Goal: Task Accomplishment & Management: Complete application form

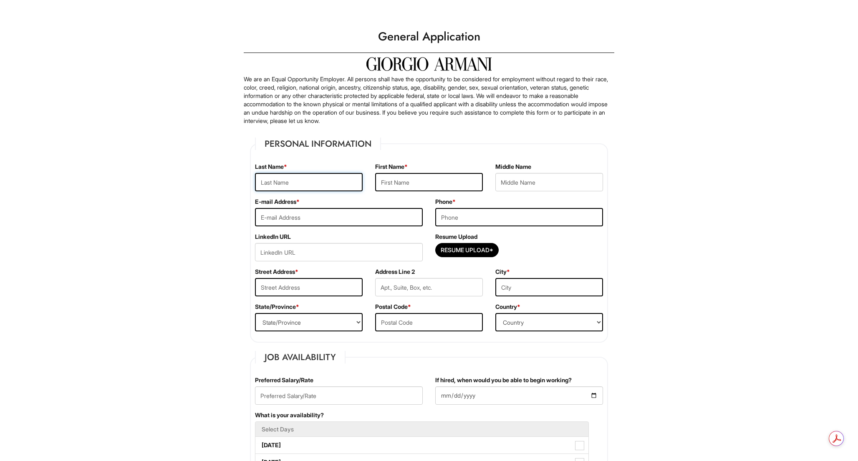
click at [334, 188] on input "text" at bounding box center [309, 182] width 108 height 18
type input "[PERSON_NAME]"
click at [390, 182] on input "text" at bounding box center [429, 182] width 108 height 18
type input "IanCarlos"
click at [470, 220] on input "tel" at bounding box center [519, 217] width 168 height 18
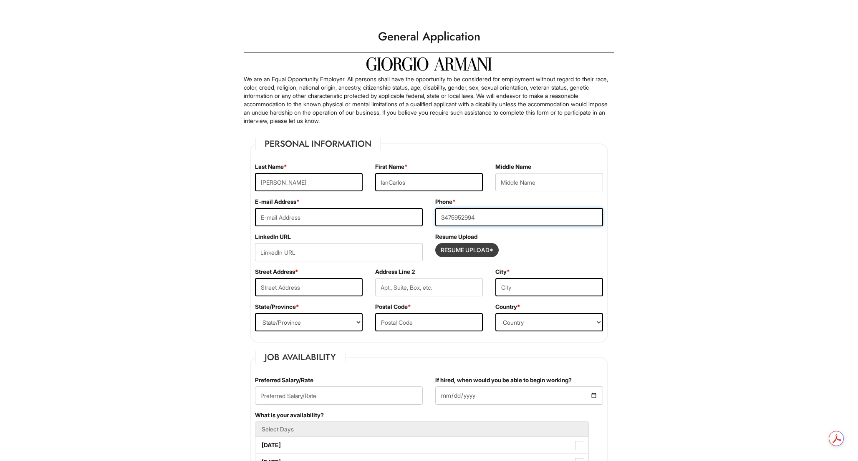
type input "3475952994"
click at [483, 253] on input "Resume Upload*" at bounding box center [467, 250] width 63 height 13
type input "C:\fakepath\[PERSON_NAME] 2025.pdf"
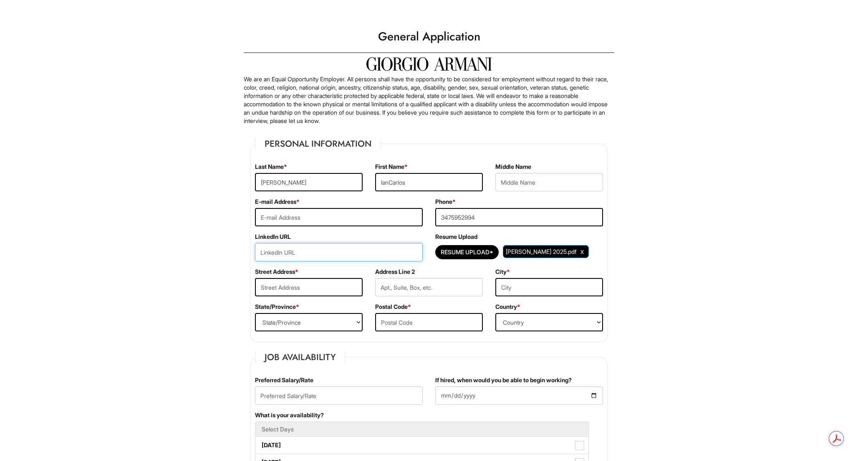
click at [408, 260] on input "url" at bounding box center [339, 252] width 168 height 18
paste input "[URL][DOMAIN_NAME][PERSON_NAME]"
type input "[URL][DOMAIN_NAME][PERSON_NAME]"
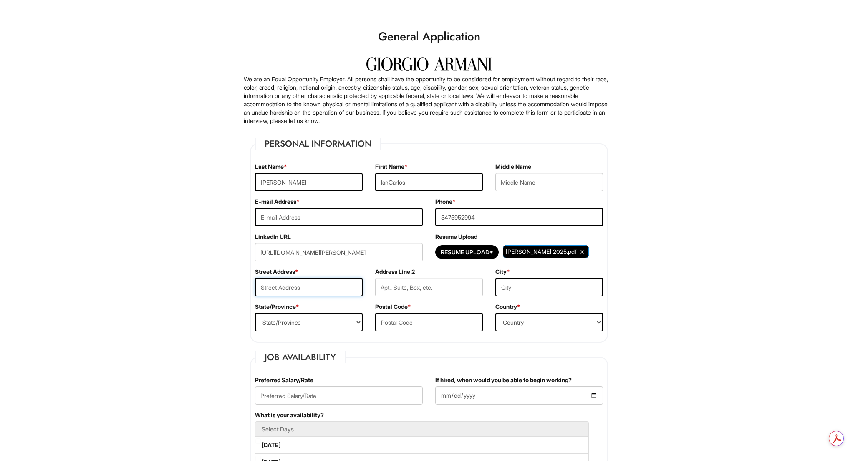
click at [270, 290] on input "text" at bounding box center [309, 287] width 108 height 18
type input "[GEOGRAPHIC_DATA]."
click at [456, 289] on input "text" at bounding box center [429, 287] width 108 height 18
click at [528, 295] on input "text" at bounding box center [549, 287] width 108 height 18
type input "[GEOGRAPHIC_DATA]"
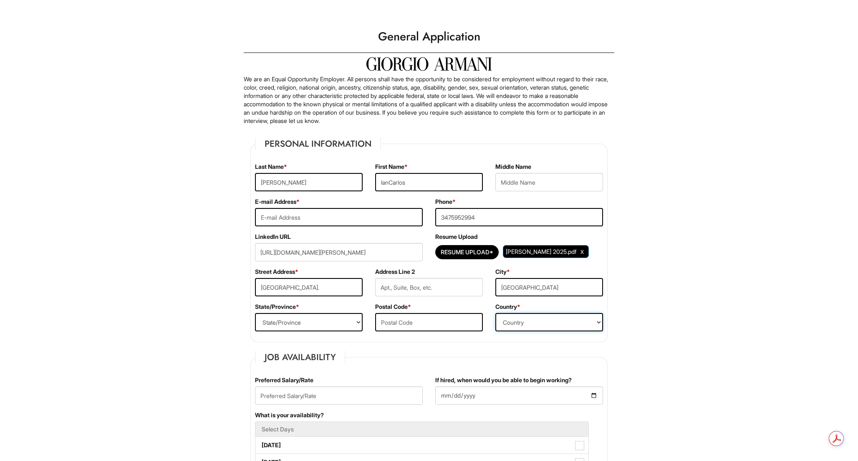
click at [514, 328] on select "Country [GEOGRAPHIC_DATA] [GEOGRAPHIC_DATA] [GEOGRAPHIC_DATA] [US_STATE] [GEOGR…" at bounding box center [549, 322] width 108 height 18
select select "[GEOGRAPHIC_DATA]"
click at [495, 313] on select "Country [GEOGRAPHIC_DATA] [GEOGRAPHIC_DATA] [GEOGRAPHIC_DATA] [US_STATE] [GEOGR…" at bounding box center [549, 322] width 108 height 18
click at [425, 327] on input "text" at bounding box center [429, 322] width 108 height 18
type input "11221"
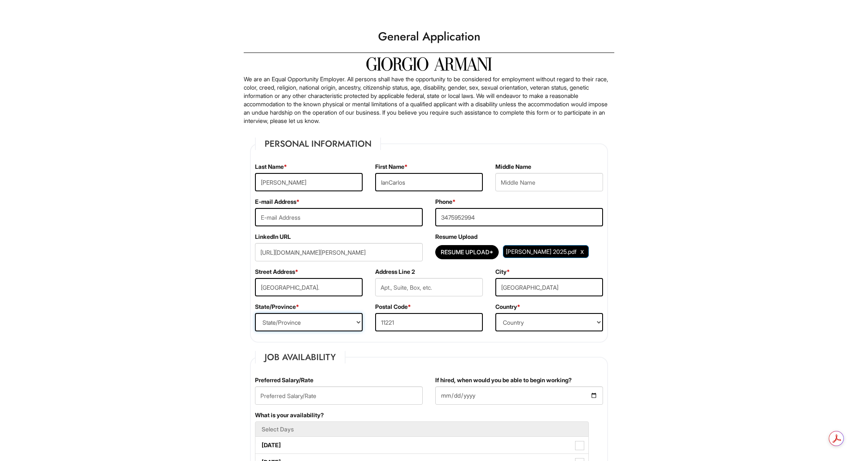
click at [321, 320] on select "State/Province [US_STATE] [US_STATE] [US_STATE] [US_STATE] [US_STATE] [US_STATE…" at bounding box center [309, 322] width 108 height 18
select select "NY"
click at [255, 313] on select "State/Province [US_STATE] [US_STATE] [US_STATE] [US_STATE] [US_STATE] [US_STATE…" at bounding box center [309, 322] width 108 height 18
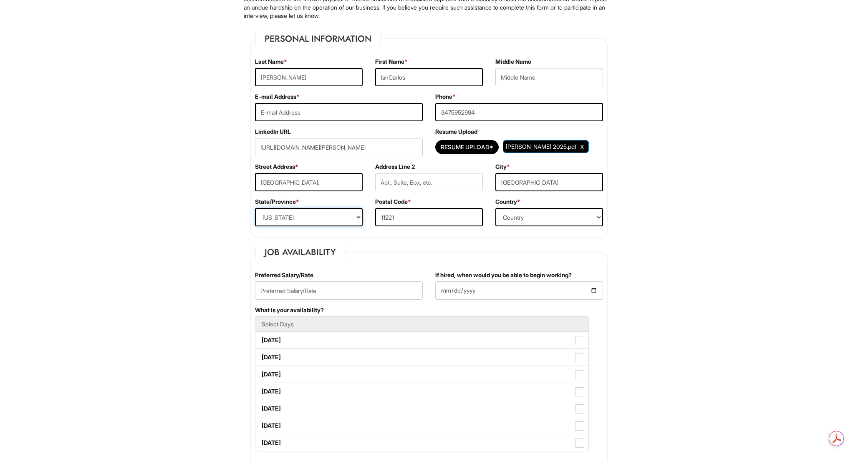
scroll to position [107, 0]
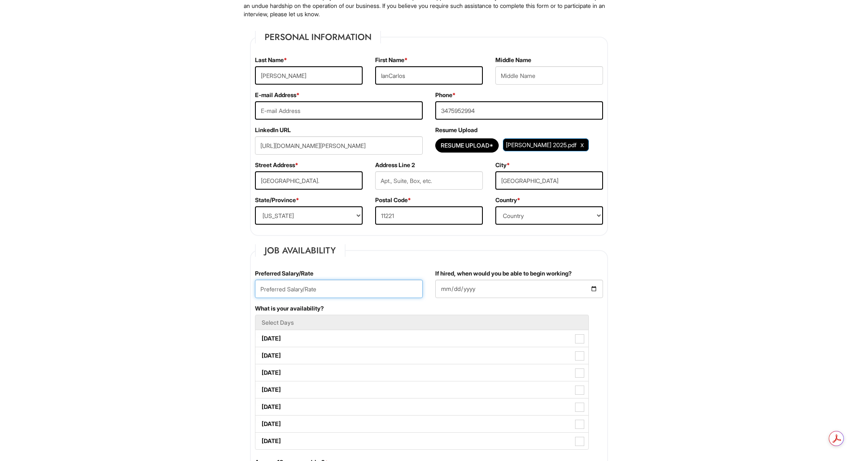
click at [322, 283] on input "text" at bounding box center [339, 289] width 168 height 18
type input "130K"
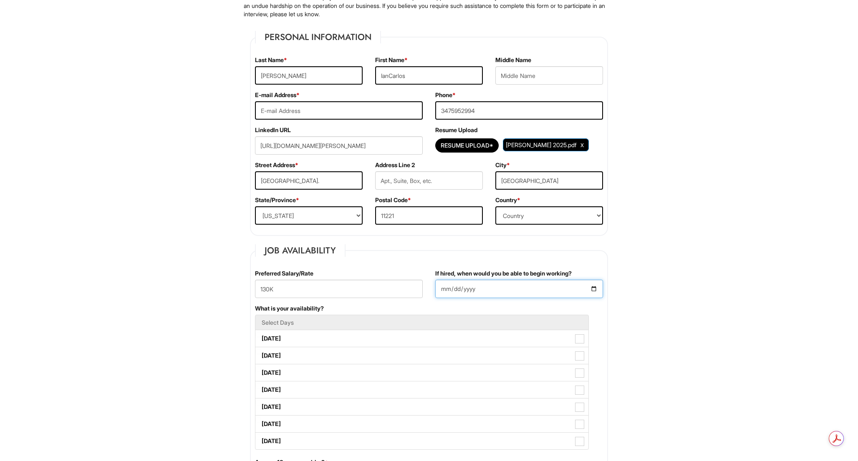
click at [493, 295] on input "If hired, when would you be able to begin working?" at bounding box center [519, 289] width 168 height 18
click at [493, 294] on input "If hired, when would you be able to begin working?" at bounding box center [519, 289] width 168 height 18
click at [493, 287] on input "If hired, when would you be able to begin working?" at bounding box center [519, 289] width 168 height 18
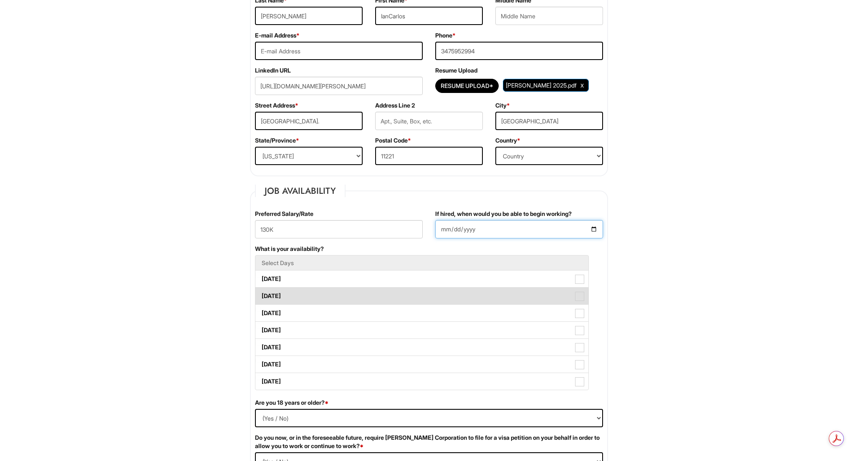
scroll to position [175, 0]
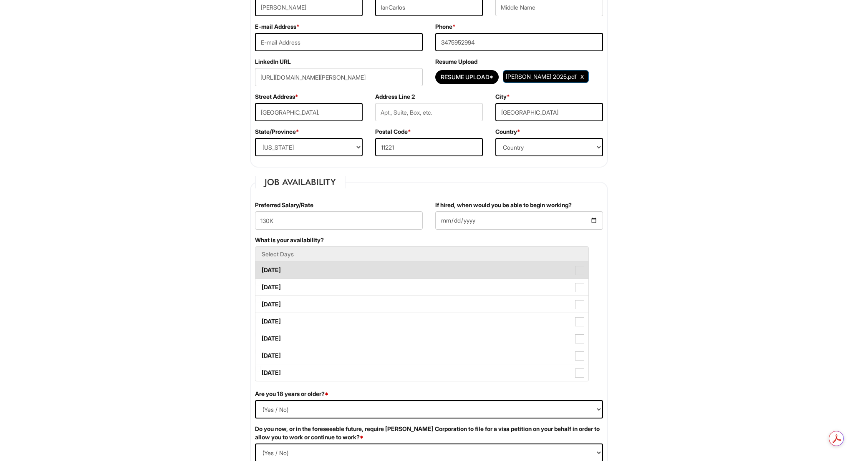
click at [581, 271] on span at bounding box center [579, 270] width 9 height 9
click at [261, 269] on Available_Monday "[DATE]" at bounding box center [257, 266] width 5 height 5
checkbox Available_Monday "true"
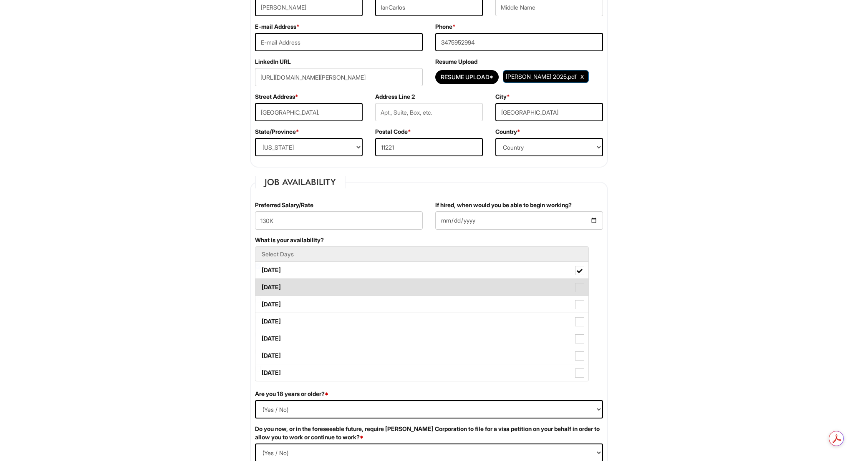
click at [581, 287] on span at bounding box center [579, 287] width 9 height 9
click at [261, 286] on Available_Tuesday "[DATE]" at bounding box center [257, 283] width 5 height 5
checkbox Available_Tuesday "true"
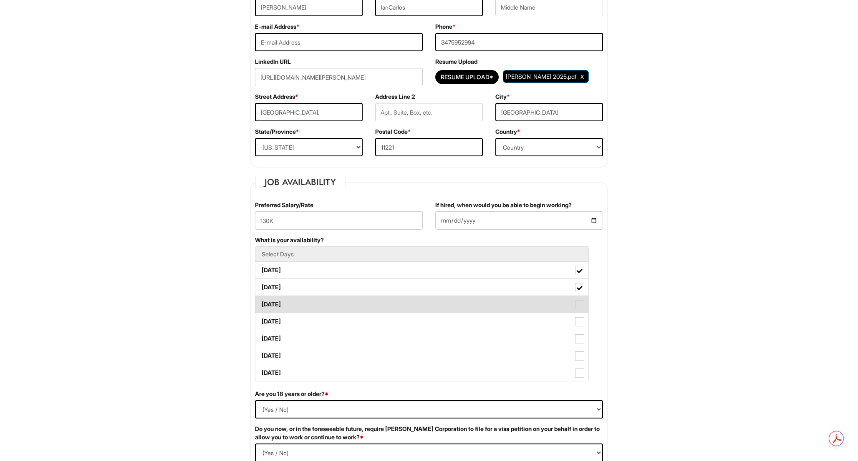
click at [582, 310] on label "[DATE]" at bounding box center [421, 304] width 333 height 17
click at [582, 308] on span at bounding box center [579, 304] width 9 height 9
click at [261, 303] on Available_Wednesday "[DATE]" at bounding box center [257, 300] width 5 height 5
checkbox Available_Wednesday "true"
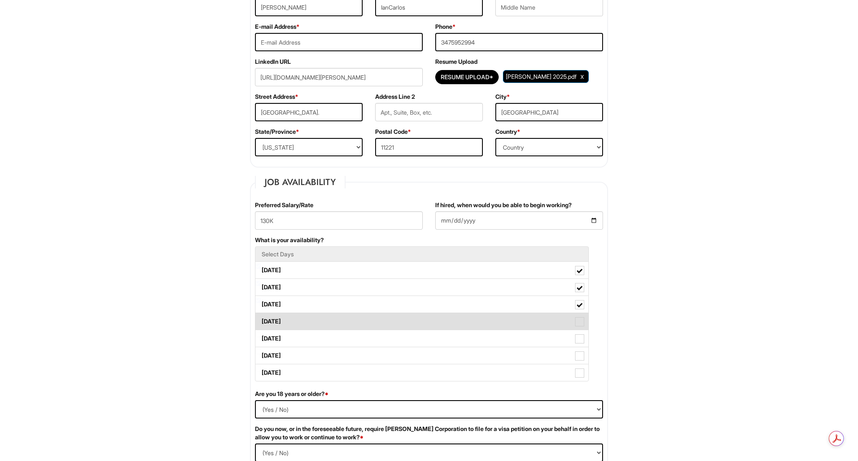
click at [582, 322] on span at bounding box center [579, 321] width 9 height 9
click at [261, 320] on Available_Thursday "[DATE]" at bounding box center [257, 317] width 5 height 5
checkbox Available_Thursday "true"
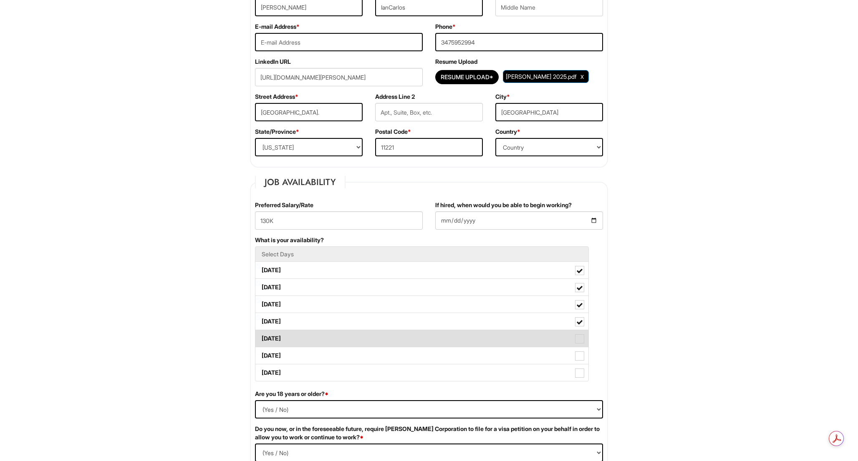
click at [579, 334] on label "[DATE]" at bounding box center [421, 338] width 333 height 17
click at [261, 334] on Available_Friday "[DATE]" at bounding box center [257, 334] width 5 height 5
checkbox Available_Friday "true"
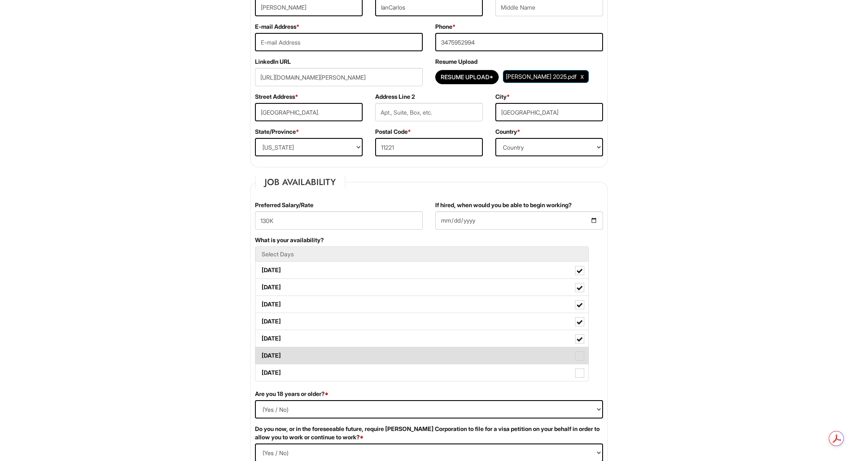
click at [581, 355] on span at bounding box center [579, 356] width 9 height 9
click at [261, 355] on Available_Saturday "[DATE]" at bounding box center [257, 351] width 5 height 5
checkbox Available_Saturday "true"
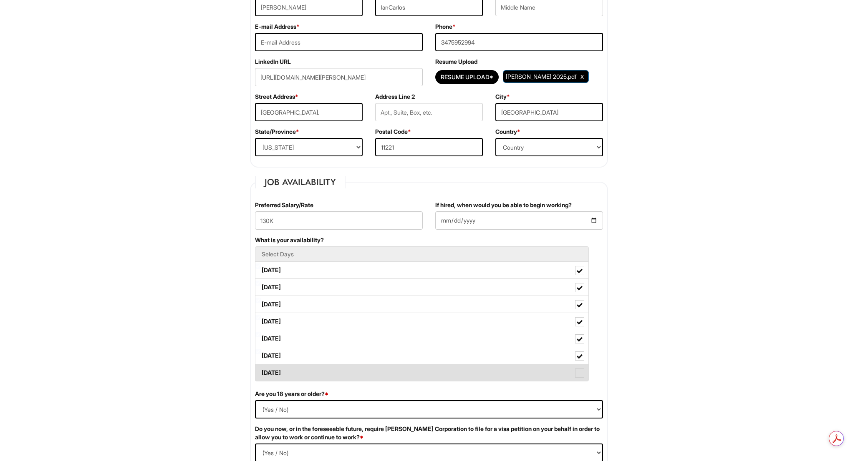
click at [582, 373] on span at bounding box center [579, 373] width 9 height 9
click at [261, 372] on Available_Sunday "[DATE]" at bounding box center [257, 368] width 5 height 5
checkbox Available_Sunday "true"
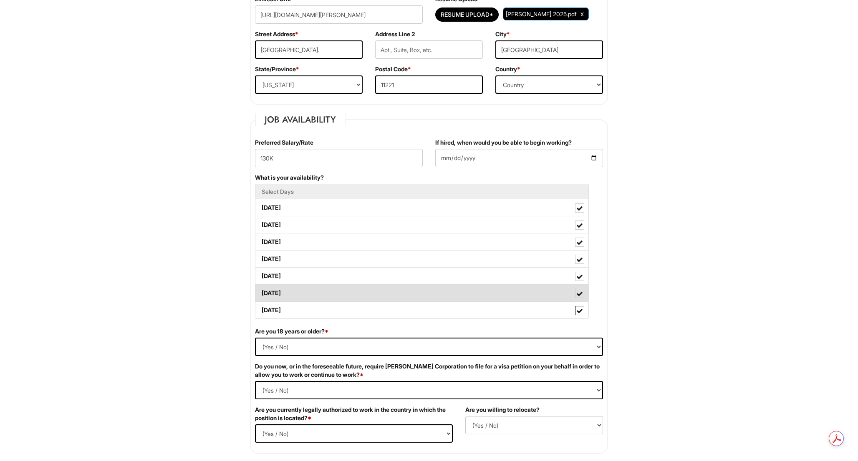
scroll to position [238, 0]
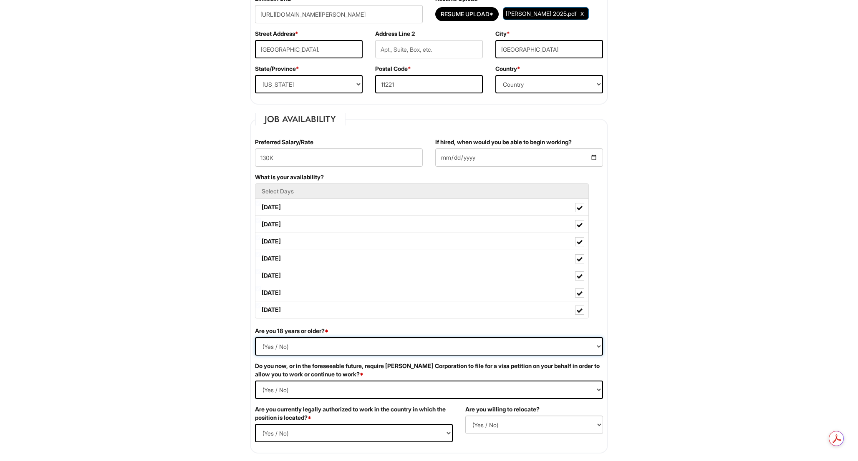
click at [532, 344] on select "(Yes / No) Yes No" at bounding box center [429, 346] width 348 height 18
select select "Yes"
click at [255, 337] on select "(Yes / No) Yes No" at bounding box center [429, 346] width 348 height 18
click at [377, 390] on Required "(Yes / No) Yes No" at bounding box center [429, 390] width 348 height 18
select Required "No"
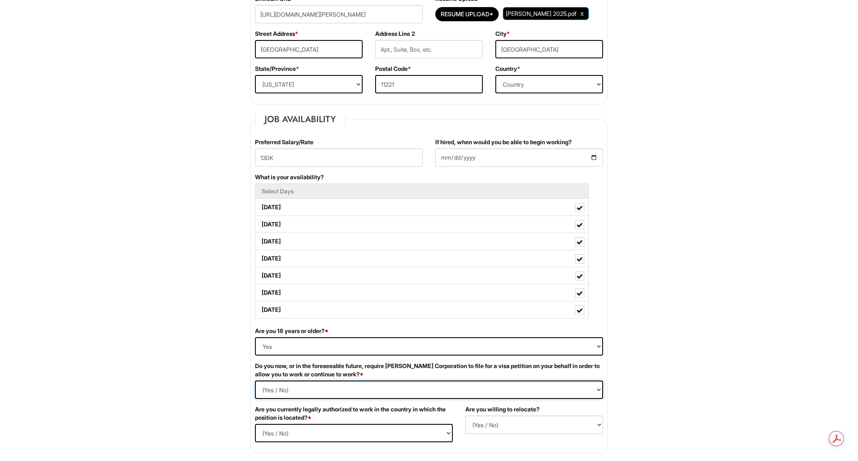
click at [255, 381] on Required "(Yes / No) Yes No" at bounding box center [429, 390] width 348 height 18
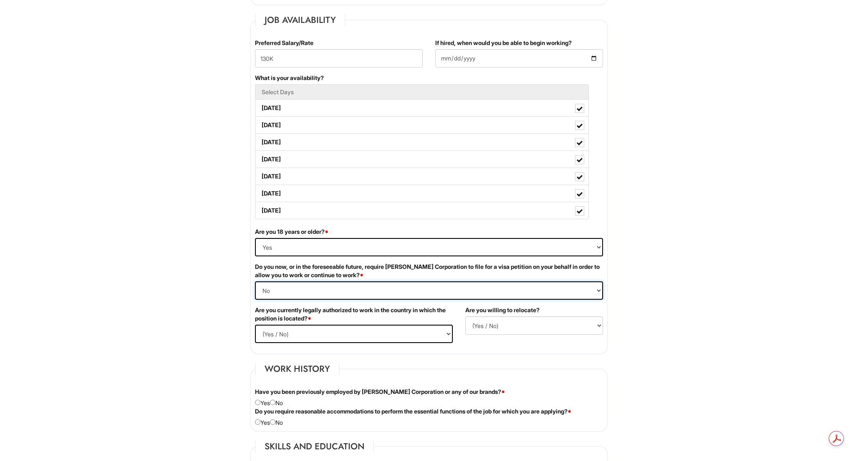
scroll to position [341, 0]
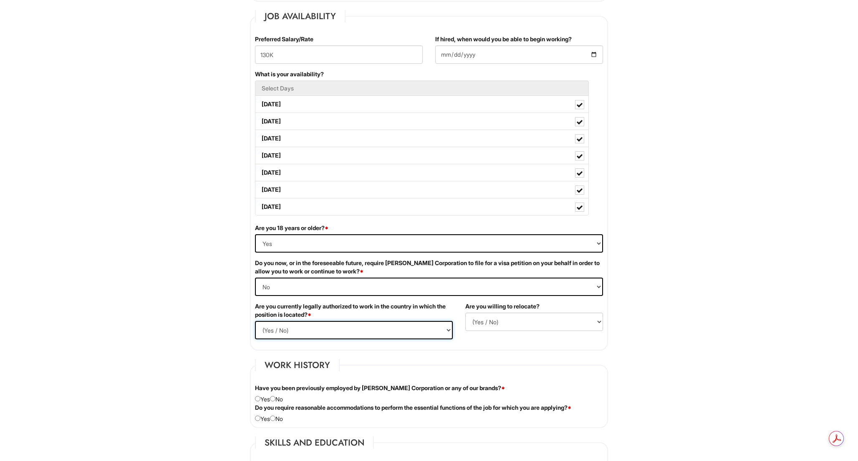
click at [345, 331] on select "(Yes / No) Yes No" at bounding box center [354, 330] width 198 height 18
select select "Yes"
click at [255, 321] on select "(Yes / No) Yes No" at bounding box center [354, 330] width 198 height 18
click at [481, 317] on select "(Yes / No) No Yes" at bounding box center [534, 322] width 138 height 18
select select "Y"
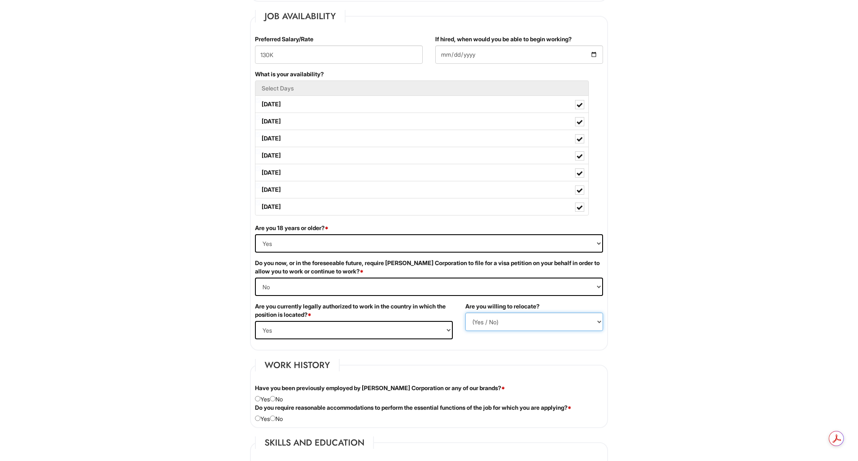
click at [465, 313] on select "(Yes / No) No Yes" at bounding box center [534, 322] width 138 height 18
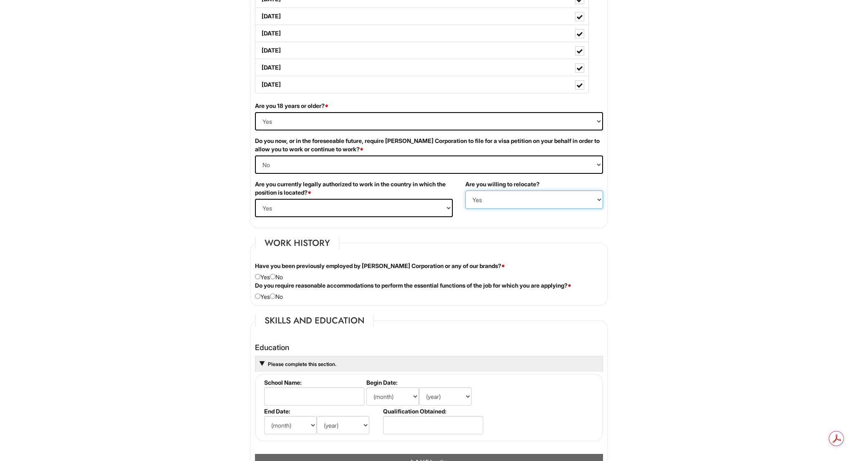
scroll to position [464, 0]
click at [520, 197] on select "(Yes / No) No Yes" at bounding box center [534, 199] width 138 height 18
click at [272, 275] on div "Have you been previously employed by [PERSON_NAME] Corporation or any of our br…" at bounding box center [429, 272] width 360 height 20
click at [275, 275] on input "radio" at bounding box center [272, 276] width 5 height 5
radio input "true"
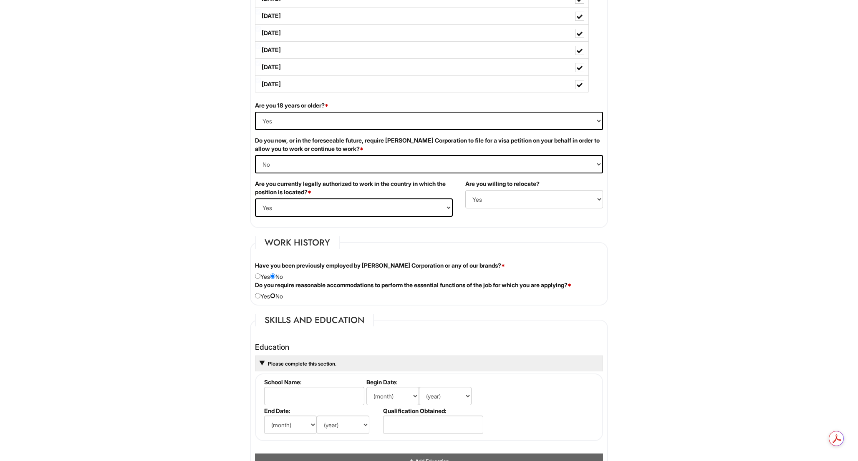
click at [275, 297] on input "radio" at bounding box center [272, 295] width 5 height 5
radio input "true"
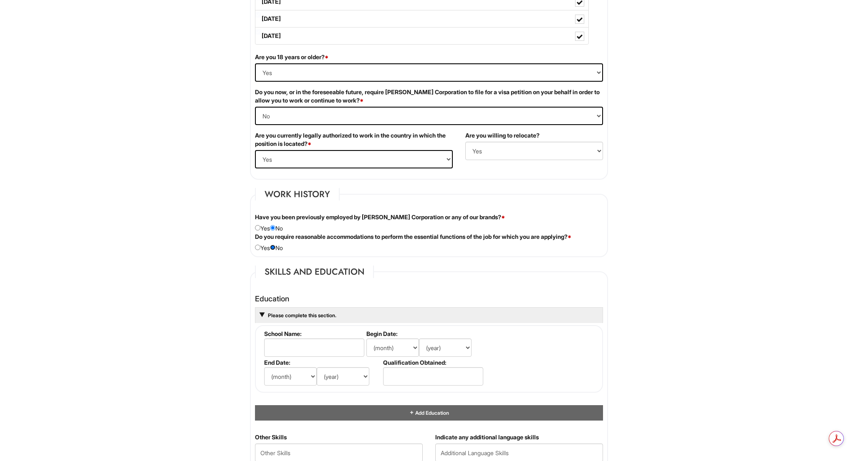
scroll to position [521, 0]
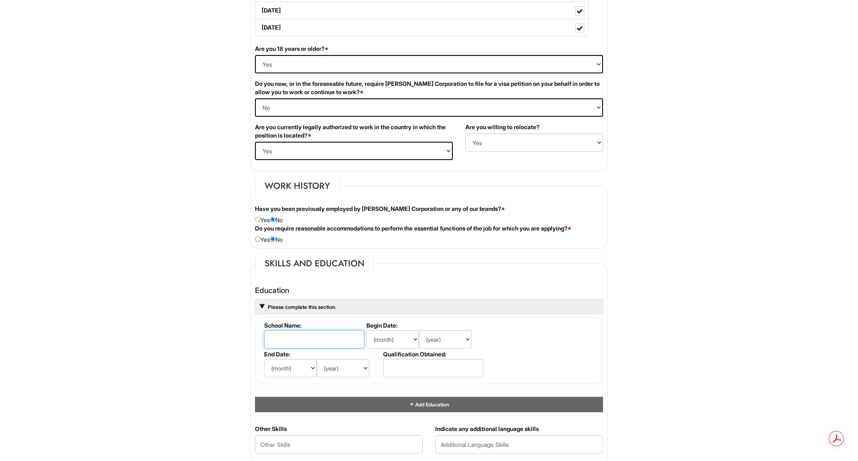
click at [337, 337] on input "text" at bounding box center [314, 339] width 100 height 18
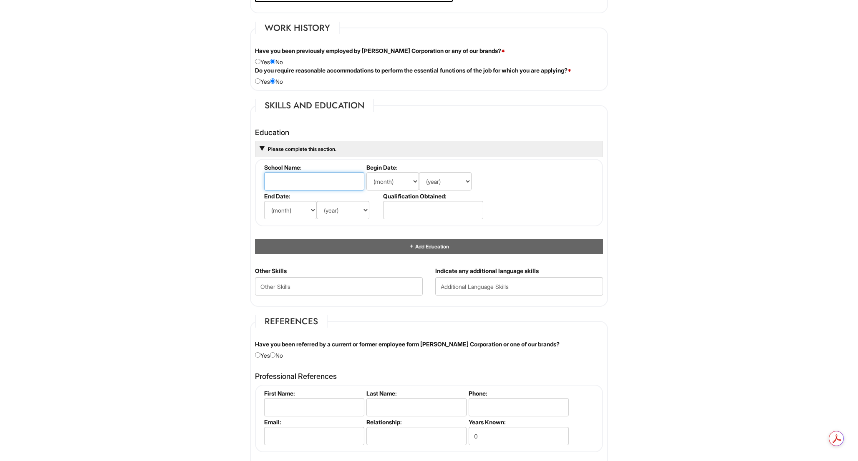
scroll to position [683, 0]
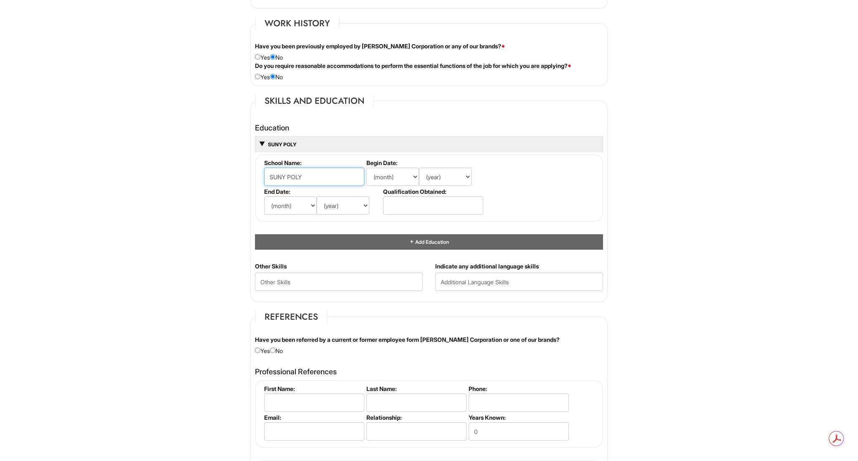
type input "SUNY POLY"
click at [391, 204] on input "text" at bounding box center [433, 205] width 100 height 18
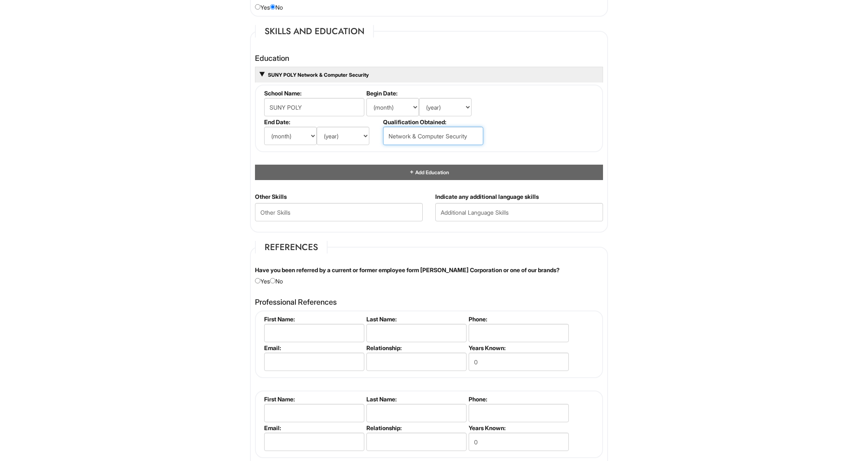
scroll to position [756, 0]
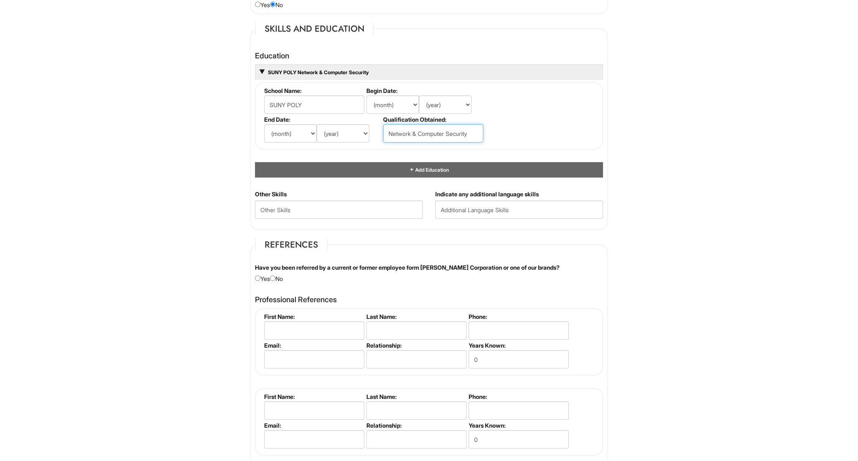
type input "Network & Computer Security"
click at [362, 212] on Skills "text" at bounding box center [339, 210] width 168 height 18
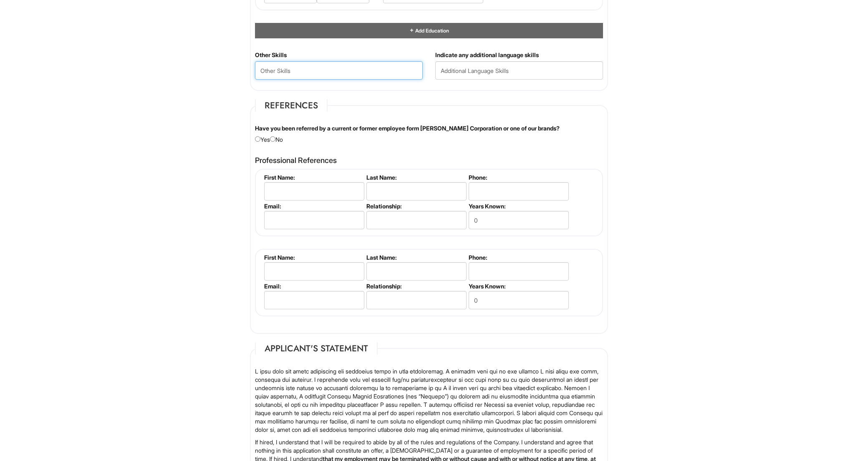
scroll to position [898, 0]
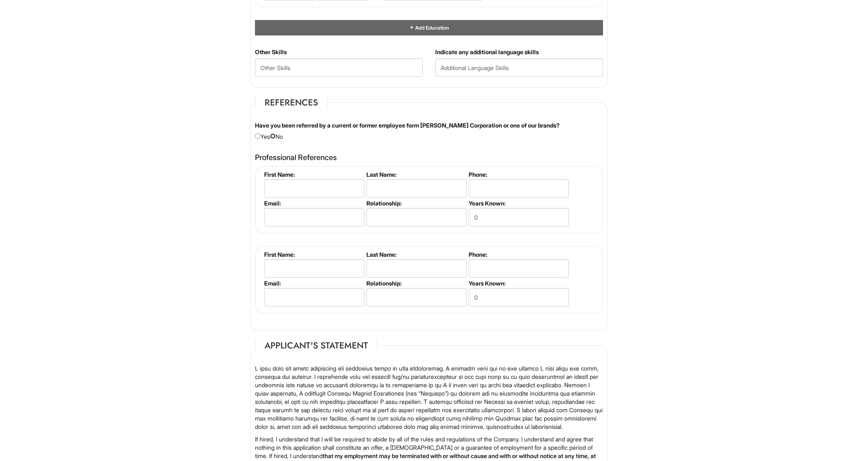
click at [275, 139] on input "radio" at bounding box center [272, 135] width 5 height 5
radio input "true"
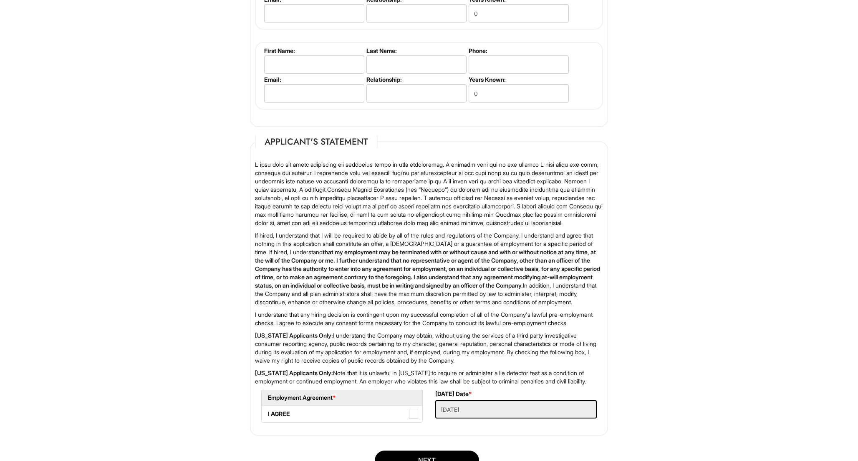
scroll to position [1201, 0]
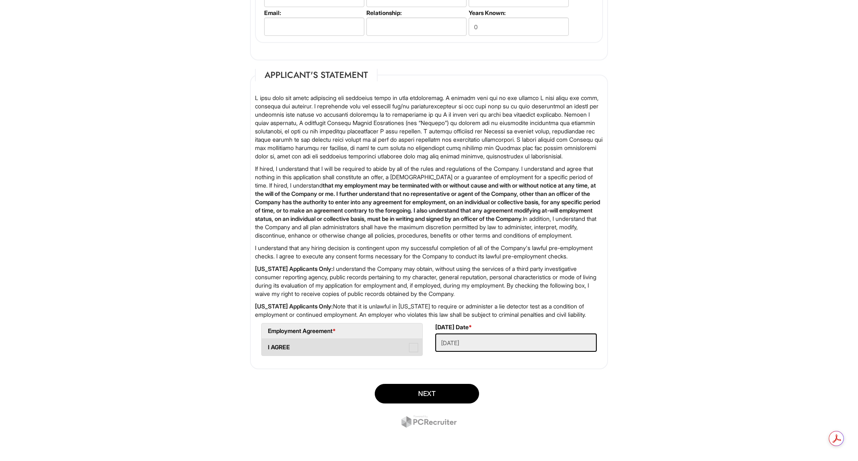
click at [414, 350] on span at bounding box center [413, 347] width 9 height 9
click at [267, 346] on AGREE "I AGREE" at bounding box center [264, 343] width 5 height 5
checkbox AGREE "true"
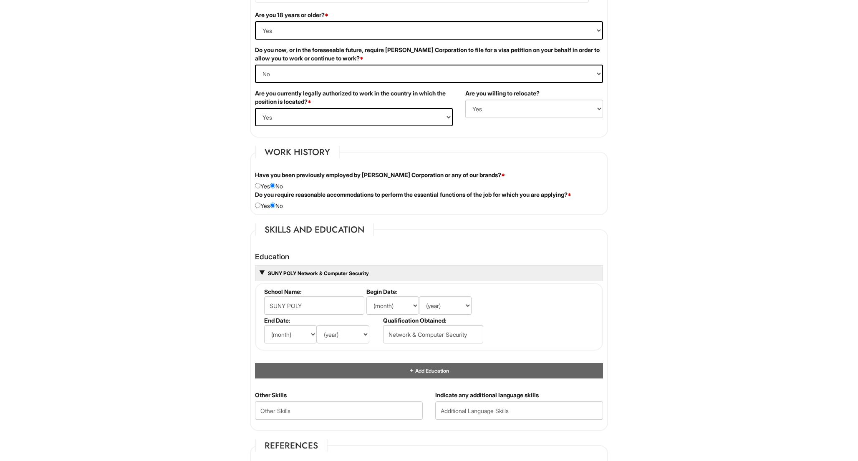
scroll to position [553, 0]
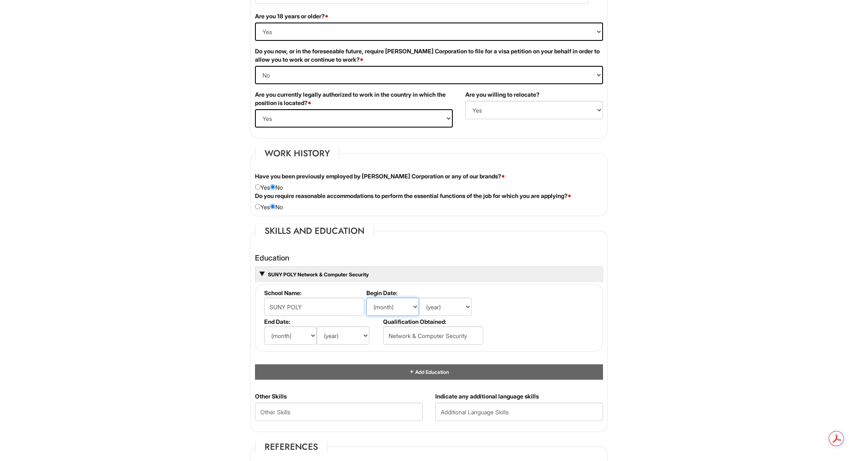
click at [386, 309] on select "(month) Jan Feb Mar Apr May Jun [DATE] Aug Sep Oct Nov Dec" at bounding box center [392, 307] width 53 height 18
select select "8"
click at [366, 298] on select "(month) Jan Feb Mar Apr May Jun [DATE] Aug Sep Oct Nov Dec" at bounding box center [392, 307] width 53 height 18
click at [452, 309] on select "(year) 2029 2028 2027 2026 2025 2024 2023 2022 2021 2020 2019 2018 2017 2016 20…" at bounding box center [445, 307] width 53 height 18
select select "2013"
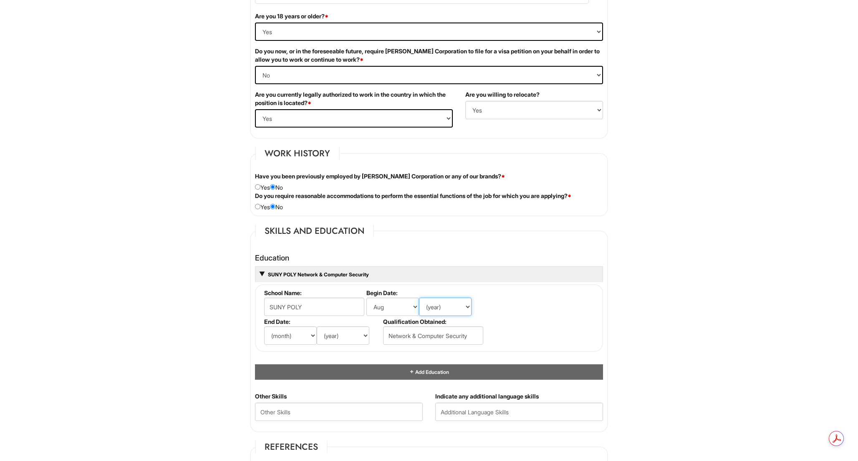
click at [419, 298] on select "(year) 2029 2028 2027 2026 2025 2024 2023 2022 2021 2020 2019 2018 2017 2016 20…" at bounding box center [445, 307] width 53 height 18
click at [290, 338] on select "(month) Jan Feb Mar Apr May Jun [DATE] Aug Sep Oct Nov Dec" at bounding box center [290, 336] width 53 height 18
select select "5"
click at [264, 327] on select "(month) Jan Feb Mar Apr May Jun [DATE] Aug Sep Oct Nov Dec" at bounding box center [290, 336] width 53 height 18
click at [344, 335] on select "(year) 2029 2028 2027 2026 2025 2024 2023 2022 2021 2020 2019 2018 2017 2016 20…" at bounding box center [343, 336] width 53 height 18
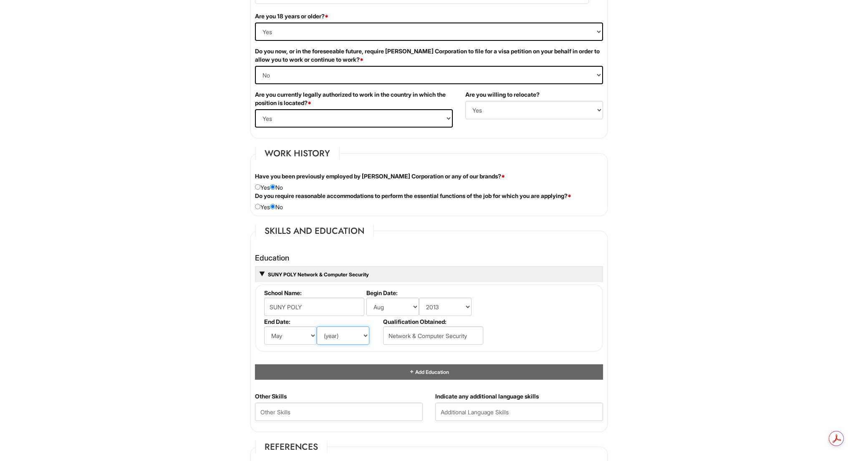
select select "2017"
click at [317, 327] on select "(year) 2029 2028 2027 2026 2025 2024 2023 2022 2021 2020 2019 2018 2017 2016 20…" at bounding box center [343, 336] width 53 height 18
click at [416, 345] on li "Qualification Obtained: Network & Computer Security" at bounding box center [432, 332] width 102 height 29
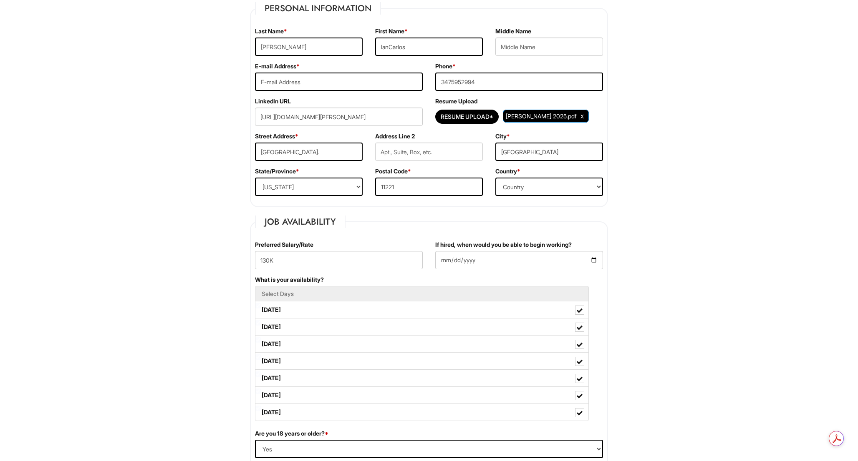
scroll to position [134, 0]
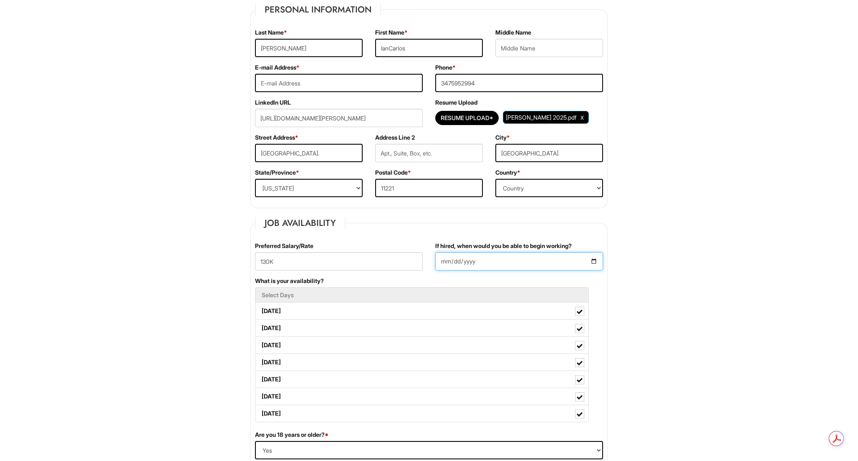
click at [492, 258] on input "If hired, when would you be able to begin working?" at bounding box center [519, 261] width 168 height 18
click at [443, 260] on input "If hired, when would you be able to begin working?" at bounding box center [519, 261] width 168 height 18
click at [450, 269] on input "If hired, when would you be able to begin working?" at bounding box center [519, 261] width 168 height 18
type input "[DATE]"
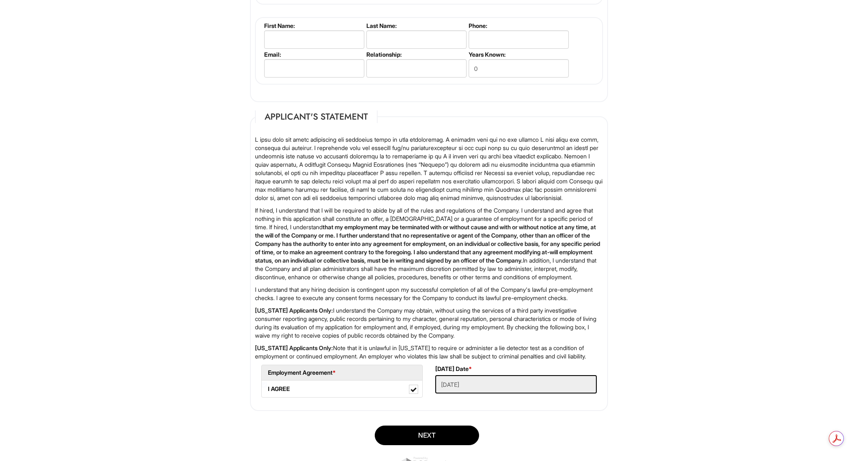
scroll to position [1201, 0]
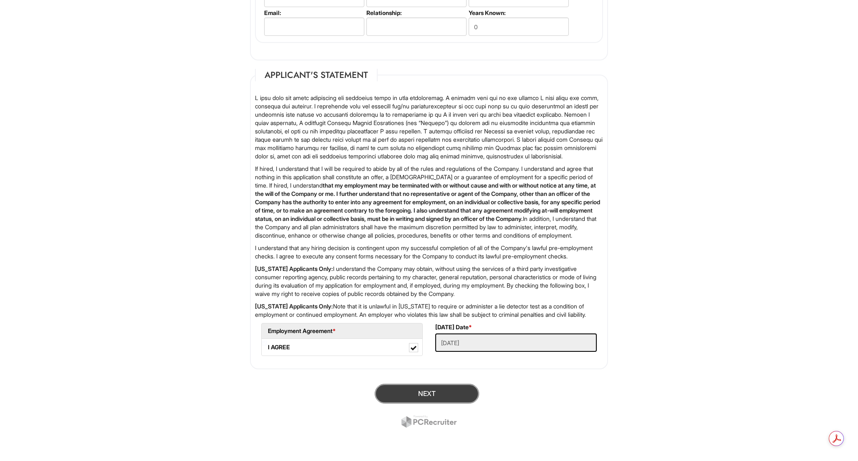
click at [424, 396] on button "Next" at bounding box center [427, 394] width 104 height 20
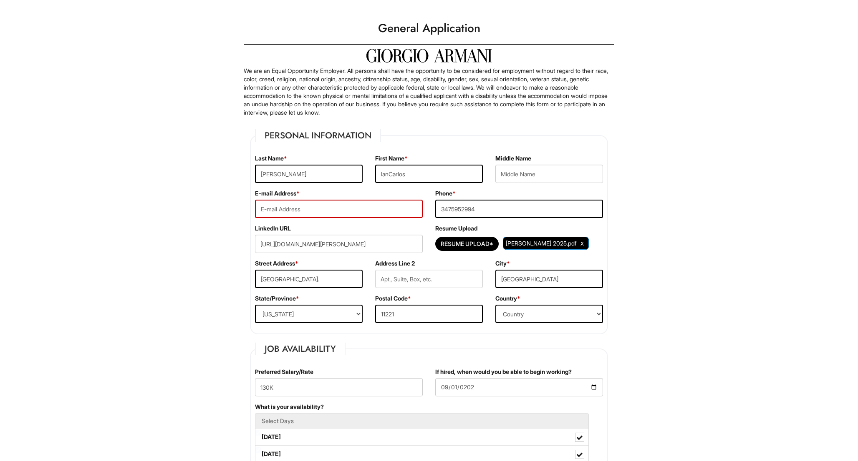
scroll to position [0, 0]
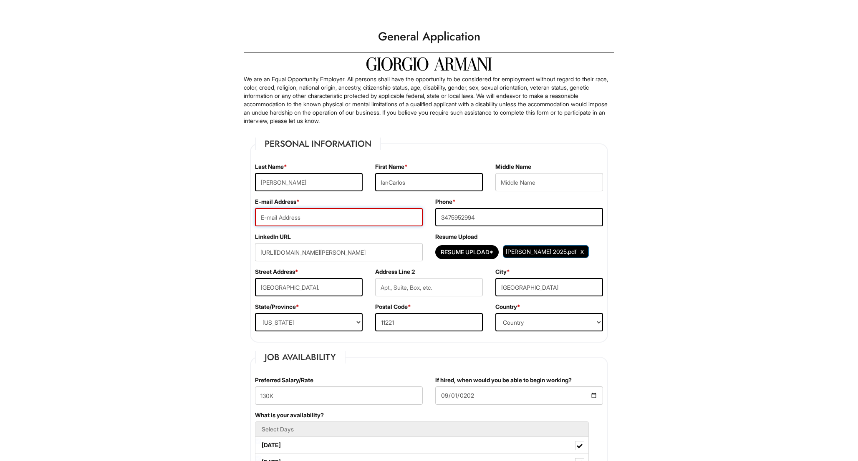
click at [390, 217] on input "email" at bounding box center [339, 217] width 168 height 18
type input "l"
type input "[EMAIL_ADDRESS][DOMAIN_NAME]"
click at [481, 254] on input "Resume Upload*" at bounding box center [467, 252] width 63 height 13
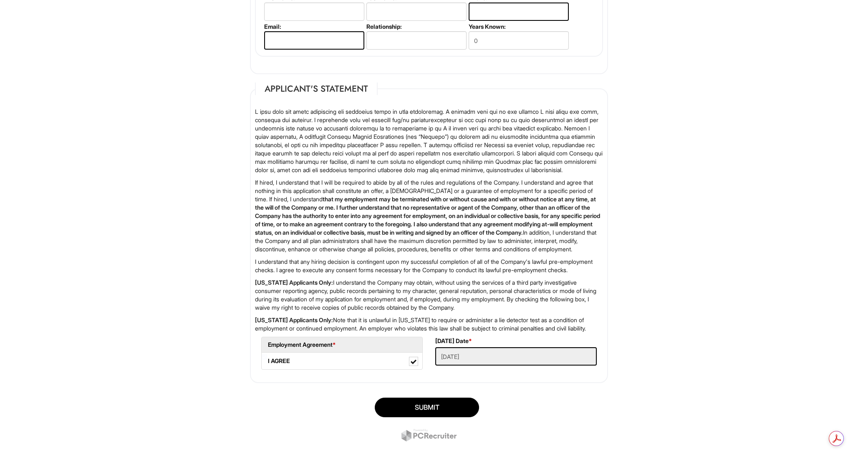
scroll to position [1201, 0]
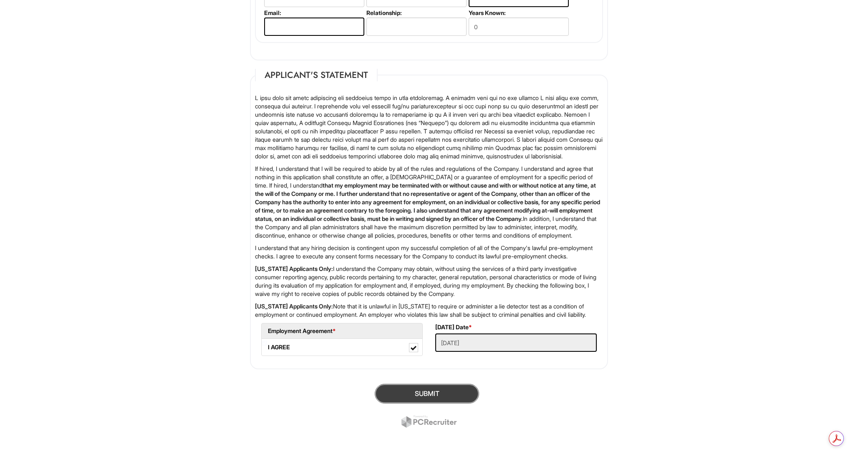
click at [468, 391] on button "SUBMIT" at bounding box center [427, 394] width 104 height 20
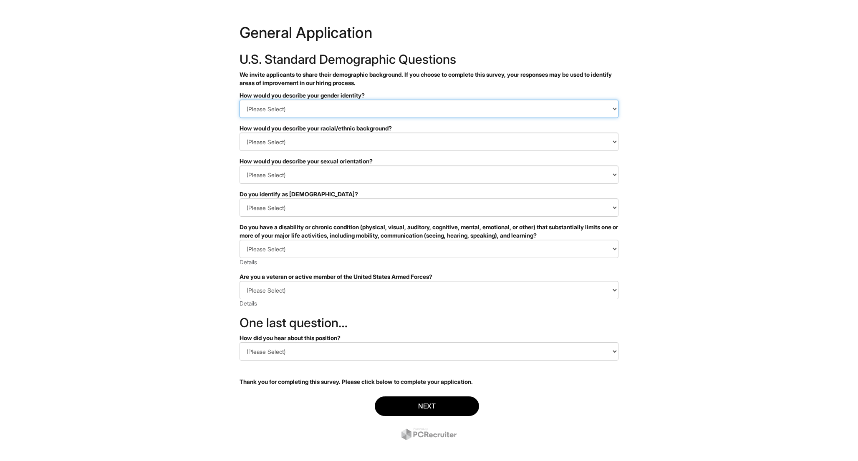
click at [402, 108] on select "(Please Select) Man Woman Non-binary I prefer to self-describe I don't wish to …" at bounding box center [428, 109] width 379 height 18
select select "Man"
click at [239, 100] on select "(Please Select) Man Woman Non-binary I prefer to self-describe I don't wish to …" at bounding box center [428, 109] width 379 height 18
click at [397, 143] on select "(Please Select) Black or of African descent East Asian Hispanic, Latinx or of S…" at bounding box center [428, 142] width 379 height 18
select select "Hispanic, Latinx or of Spanish Origin"
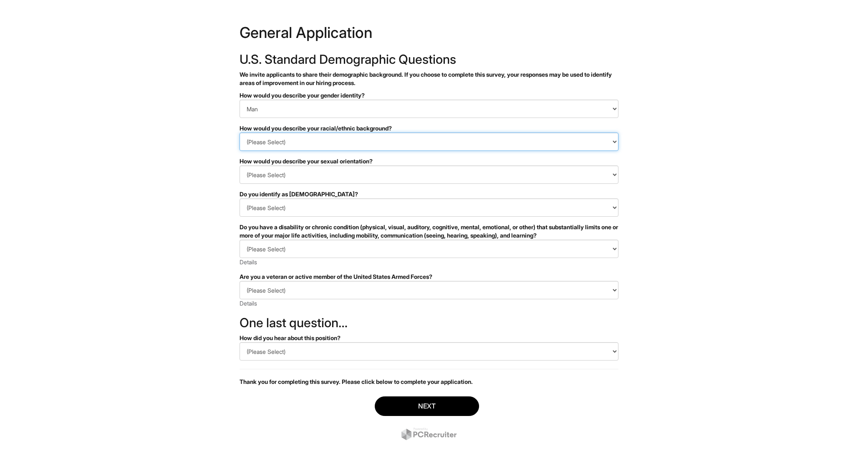
click at [239, 133] on select "(Please Select) Black or of African descent East Asian Hispanic, Latinx or of S…" at bounding box center [428, 142] width 379 height 18
click at [359, 139] on select "(Please Select) Black or of African descent East Asian Hispanic, Latinx or of S…" at bounding box center [428, 142] width 379 height 18
click at [356, 176] on select "(Please Select) Asexual Bisexual and/or pansexual Gay Heterosexual Lesbian Quee…" at bounding box center [428, 175] width 379 height 18
select select "Heterosexual"
click at [239, 166] on select "(Please Select) Asexual Bisexual and/or pansexual Gay Heterosexual Lesbian Quee…" at bounding box center [428, 175] width 379 height 18
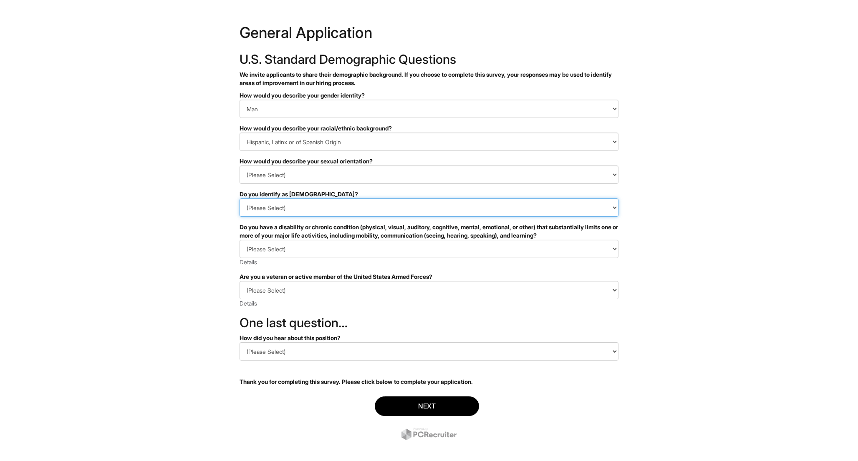
click at [329, 207] on select "(Please Select) Yes No I prefer to self-describe I don't wish to answer" at bounding box center [428, 208] width 379 height 18
select select "No"
click at [239, 199] on select "(Please Select) Yes No I prefer to self-describe I don't wish to answer" at bounding box center [428, 208] width 379 height 18
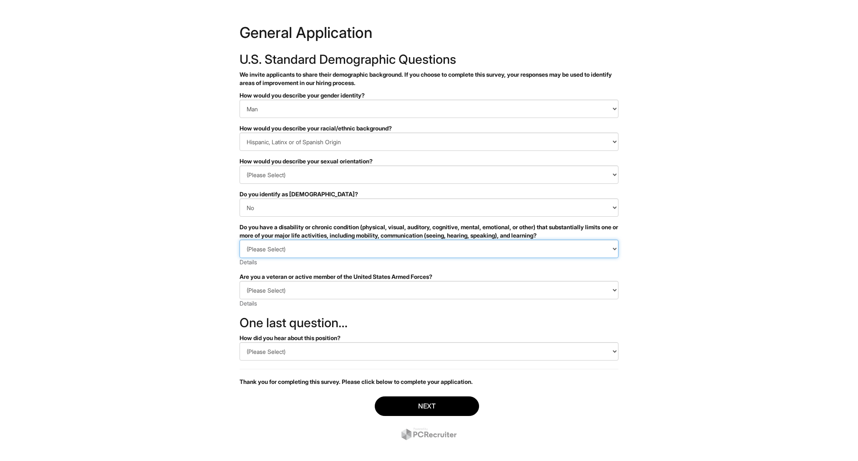
click at [330, 249] on select "(Please Select) YES, I HAVE A DISABILITY (or previously had a disability) NO, I…" at bounding box center [428, 249] width 379 height 18
select select "NO, I DON'T HAVE A DISABILITY"
click at [239, 240] on select "(Please Select) YES, I HAVE A DISABILITY (or previously had a disability) NO, I…" at bounding box center [428, 249] width 379 height 18
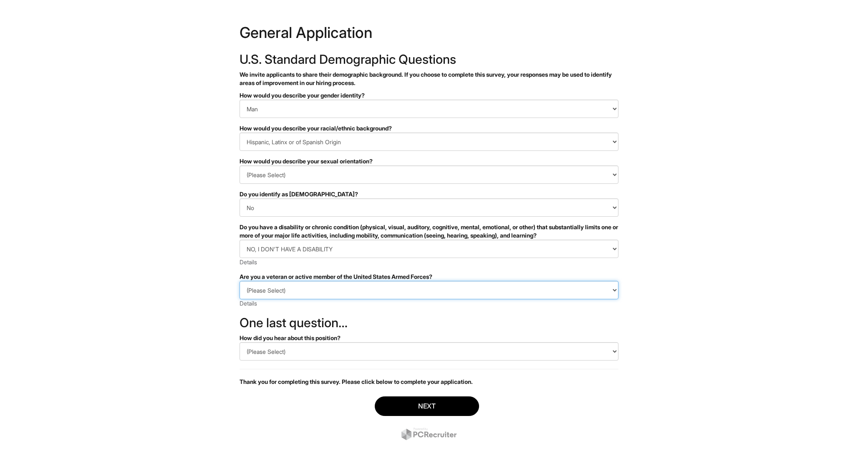
click at [332, 286] on select "(Please Select) I IDENTIFY AS ONE OR MORE OF THE CLASSIFICATIONS OF PROTECTED V…" at bounding box center [428, 290] width 379 height 18
click at [334, 294] on select "(Please Select) I IDENTIFY AS ONE OR MORE OF THE CLASSIFICATIONS OF PROTECTED V…" at bounding box center [428, 290] width 379 height 18
select select "I AM NOT A PROTECTED VETERAN"
click at [239, 281] on select "(Please Select) I IDENTIFY AS ONE OR MORE OF THE CLASSIFICATIONS OF PROTECTED V…" at bounding box center [428, 290] width 379 height 18
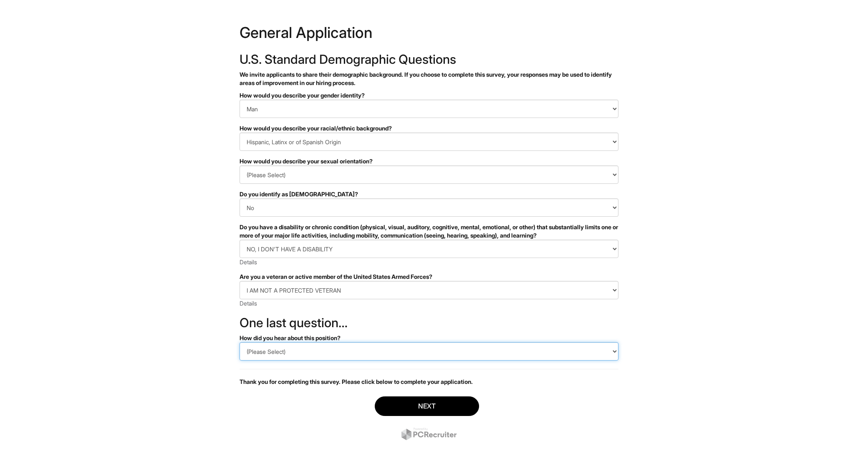
click at [337, 349] on select "(Please Select) CareerBuilder Indeed LinkedIn Monster Referral Other" at bounding box center [428, 352] width 379 height 18
select select "LinkedIn"
click at [239, 343] on select "(Please Select) CareerBuilder Indeed LinkedIn Monster Referral Other" at bounding box center [428, 352] width 379 height 18
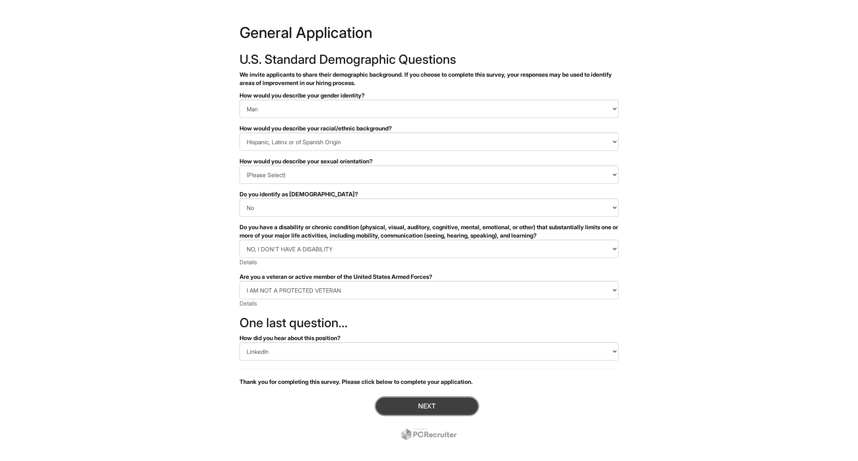
click at [396, 403] on button "Next" at bounding box center [427, 407] width 104 height 20
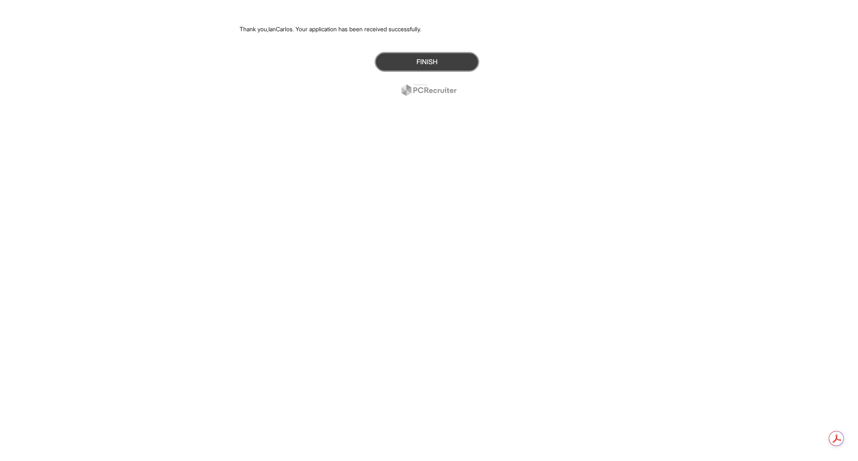
click at [426, 65] on button "Finish" at bounding box center [427, 62] width 104 height 20
